Goal: Check status: Check status

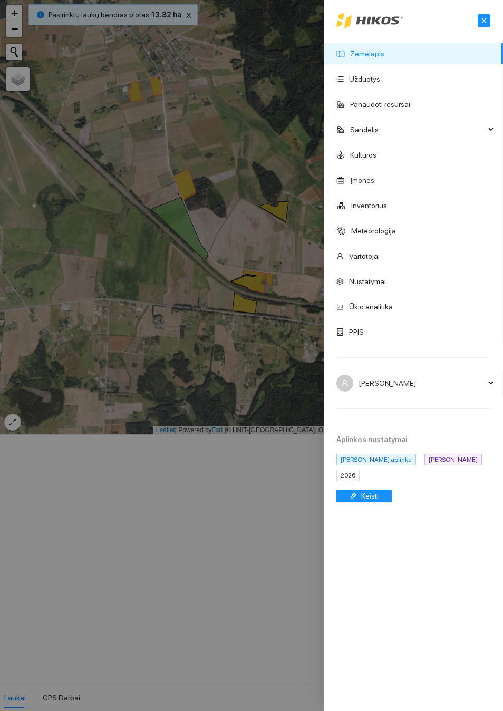
scroll to position [3093, 0]
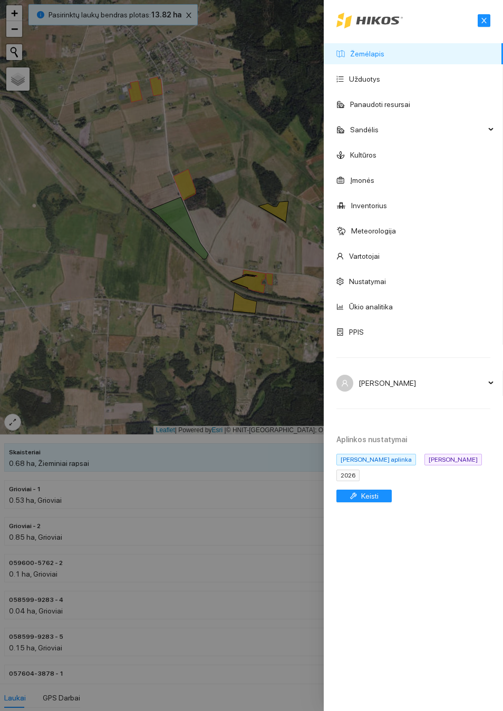
click at [384, 58] on link "Žemėlapis" at bounding box center [367, 54] width 34 height 8
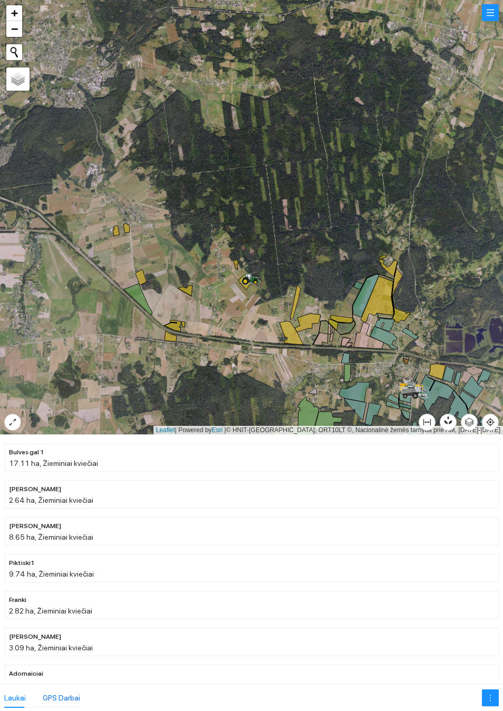
click at [66, 701] on div "GPS Darbai" at bounding box center [61, 698] width 37 height 12
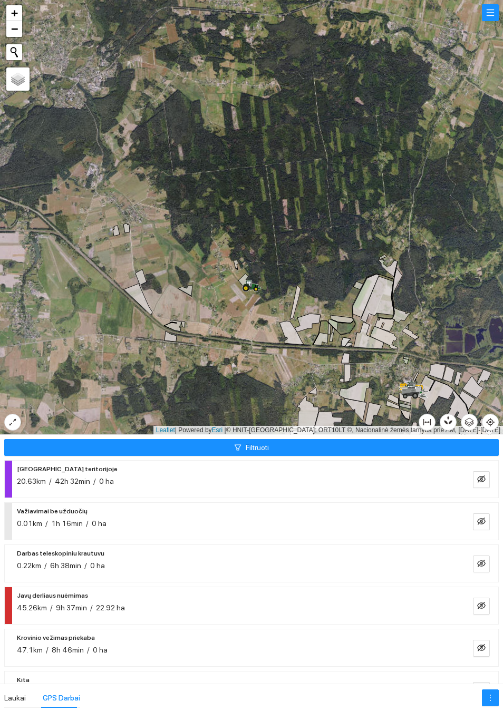
click at [276, 449] on button "Filtruoti" at bounding box center [251, 447] width 494 height 17
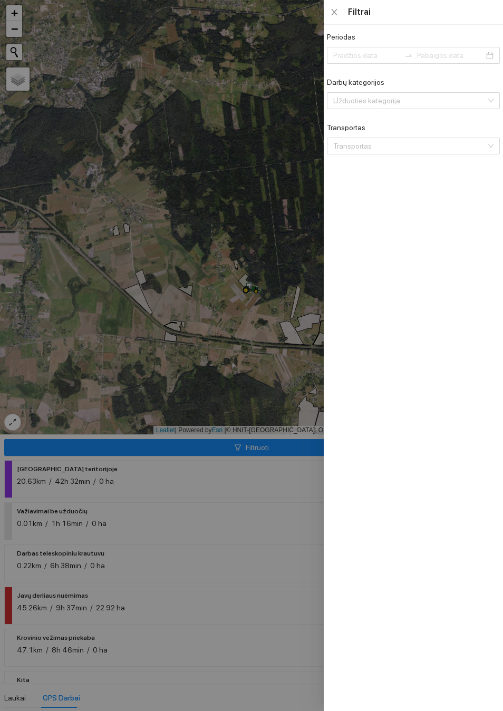
click at [368, 61] on input "Periodas" at bounding box center [366, 56] width 67 height 12
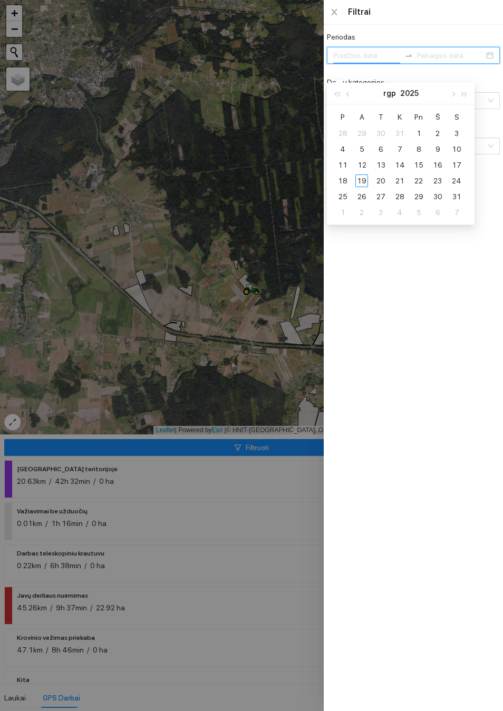
type input "[DATE]"
click at [342, 179] on div "18" at bounding box center [342, 180] width 13 height 13
type input "[DATE]"
click at [366, 179] on div "19" at bounding box center [361, 180] width 13 height 13
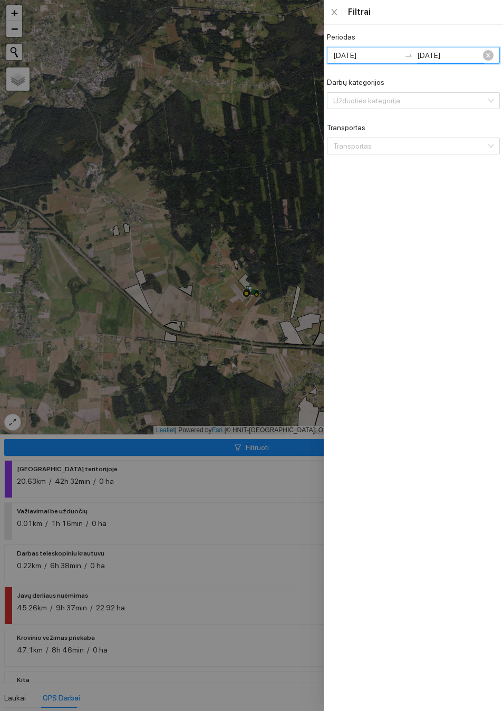
click at [484, 106] on input "Darbų kategorijos" at bounding box center [409, 101] width 153 height 16
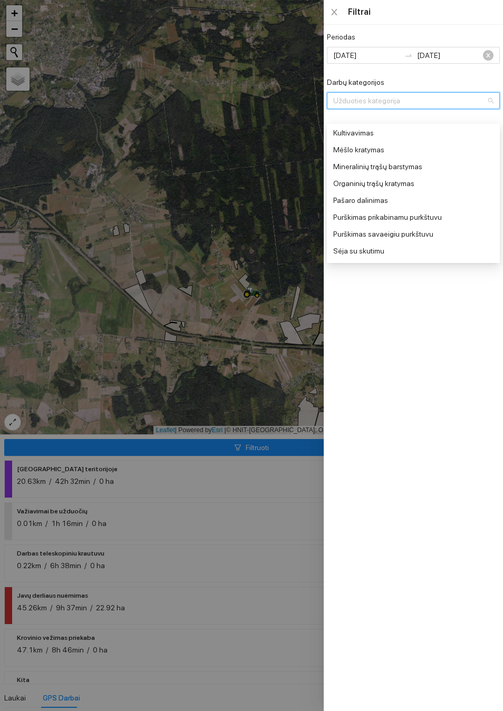
scroll to position [339, 0]
click at [395, 215] on div "Purškimas prikabinamu purkštuvu" at bounding box center [412, 217] width 158 height 12
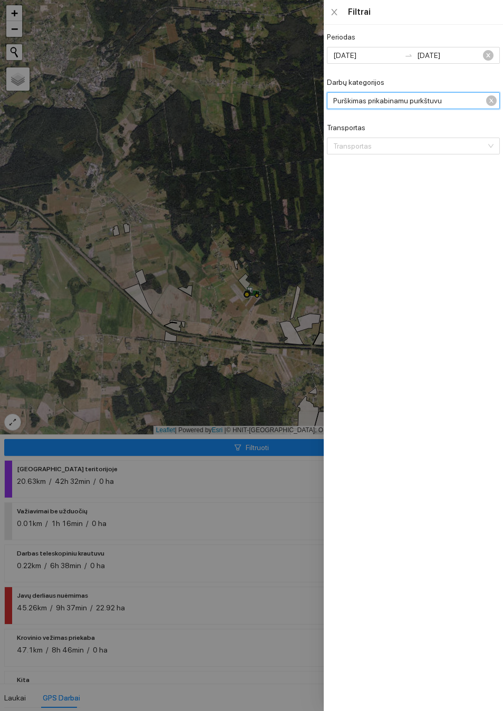
click at [236, 367] on div at bounding box center [251, 355] width 503 height 711
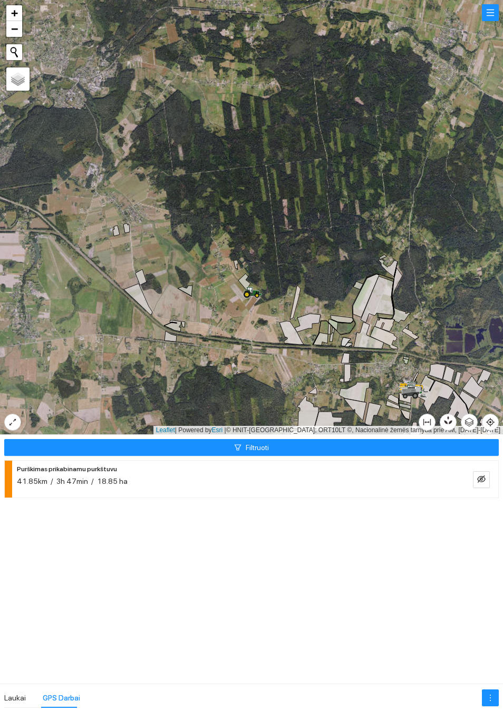
click at [354, 485] on div "41.85km / 3h 47min / 18.85 ha" at bounding box center [234, 481] width 435 height 12
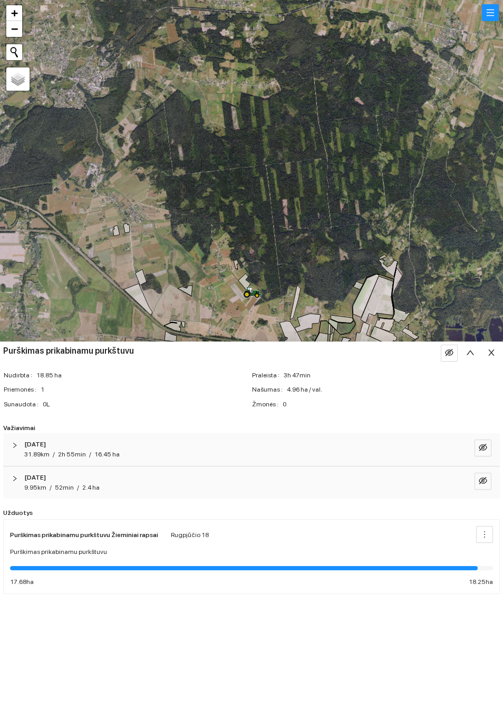
click at [478, 449] on icon "eye-invisible" at bounding box center [482, 447] width 8 height 8
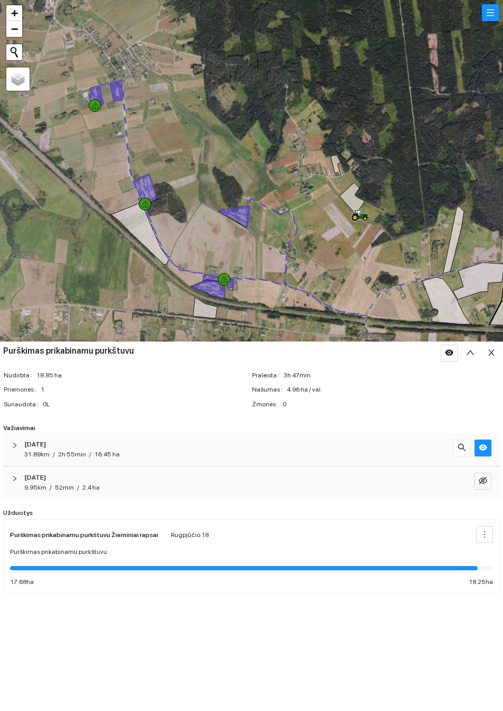
click at [89, 100] on div at bounding box center [95, 105] width 13 height 13
click at [207, 139] on div at bounding box center [251, 217] width 503 height 435
click at [97, 92] on icon at bounding box center [98, 96] width 9 height 20
click at [95, 87] on icon at bounding box center [96, 96] width 14 height 21
click at [118, 82] on icon at bounding box center [123, 143] width 48 height 125
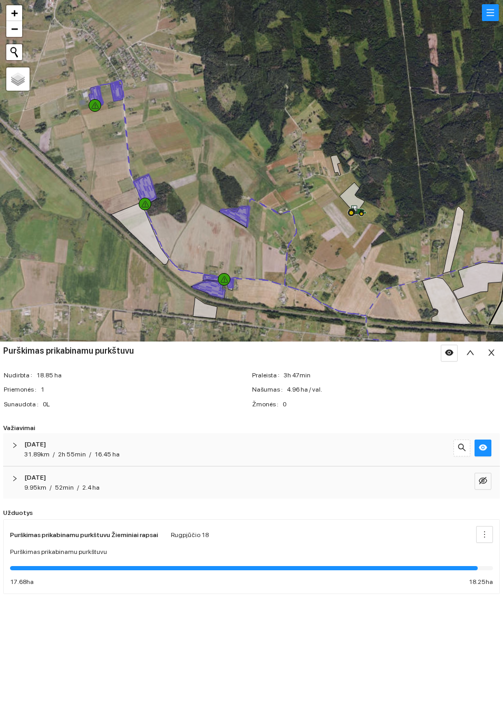
click at [144, 187] on icon at bounding box center [145, 190] width 22 height 33
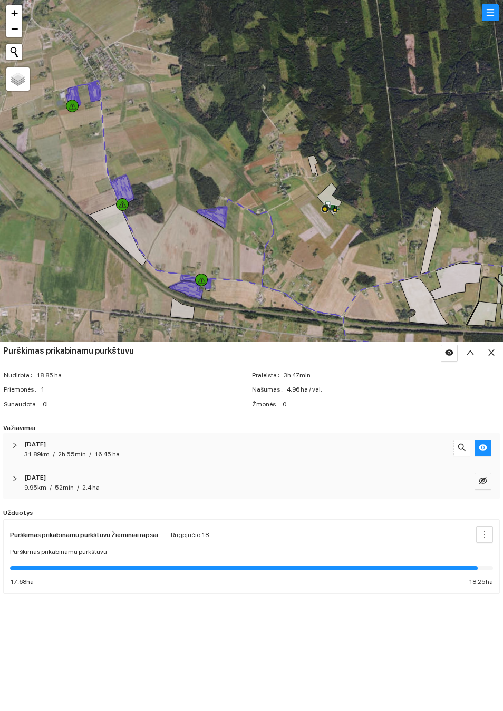
click at [493, 356] on icon "close" at bounding box center [491, 352] width 6 height 6
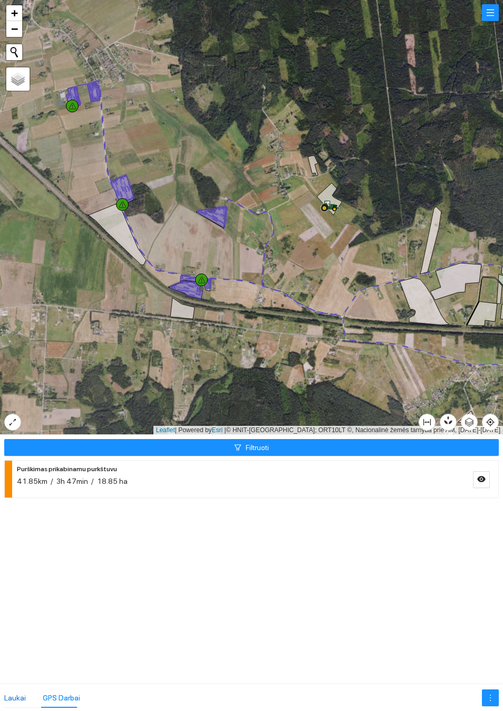
click at [18, 698] on div "Laukai" at bounding box center [15, 698] width 22 height 12
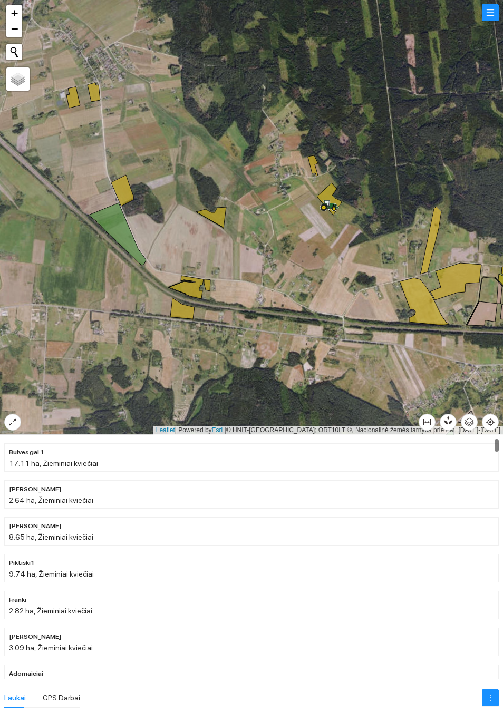
click at [171, 144] on div at bounding box center [251, 217] width 503 height 435
click at [199, 153] on div at bounding box center [251, 217] width 503 height 435
click at [269, 356] on div at bounding box center [251, 217] width 503 height 435
click at [281, 250] on div at bounding box center [251, 217] width 503 height 435
click at [272, 238] on div at bounding box center [251, 217] width 503 height 435
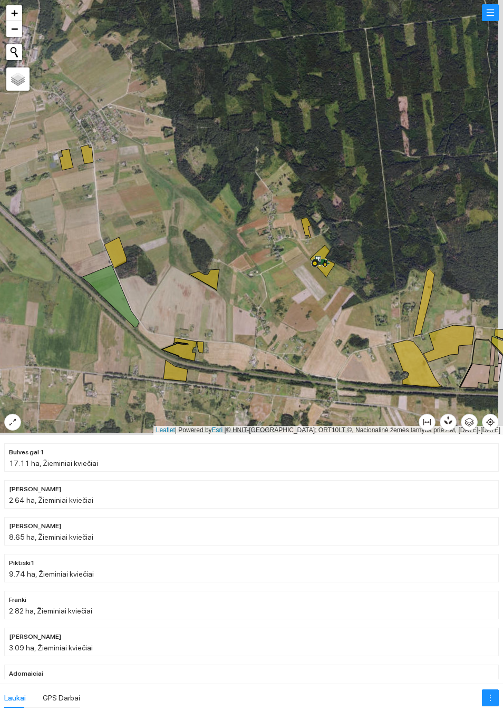
click at [302, 226] on div at bounding box center [251, 217] width 503 height 435
